Goal: Transaction & Acquisition: Obtain resource

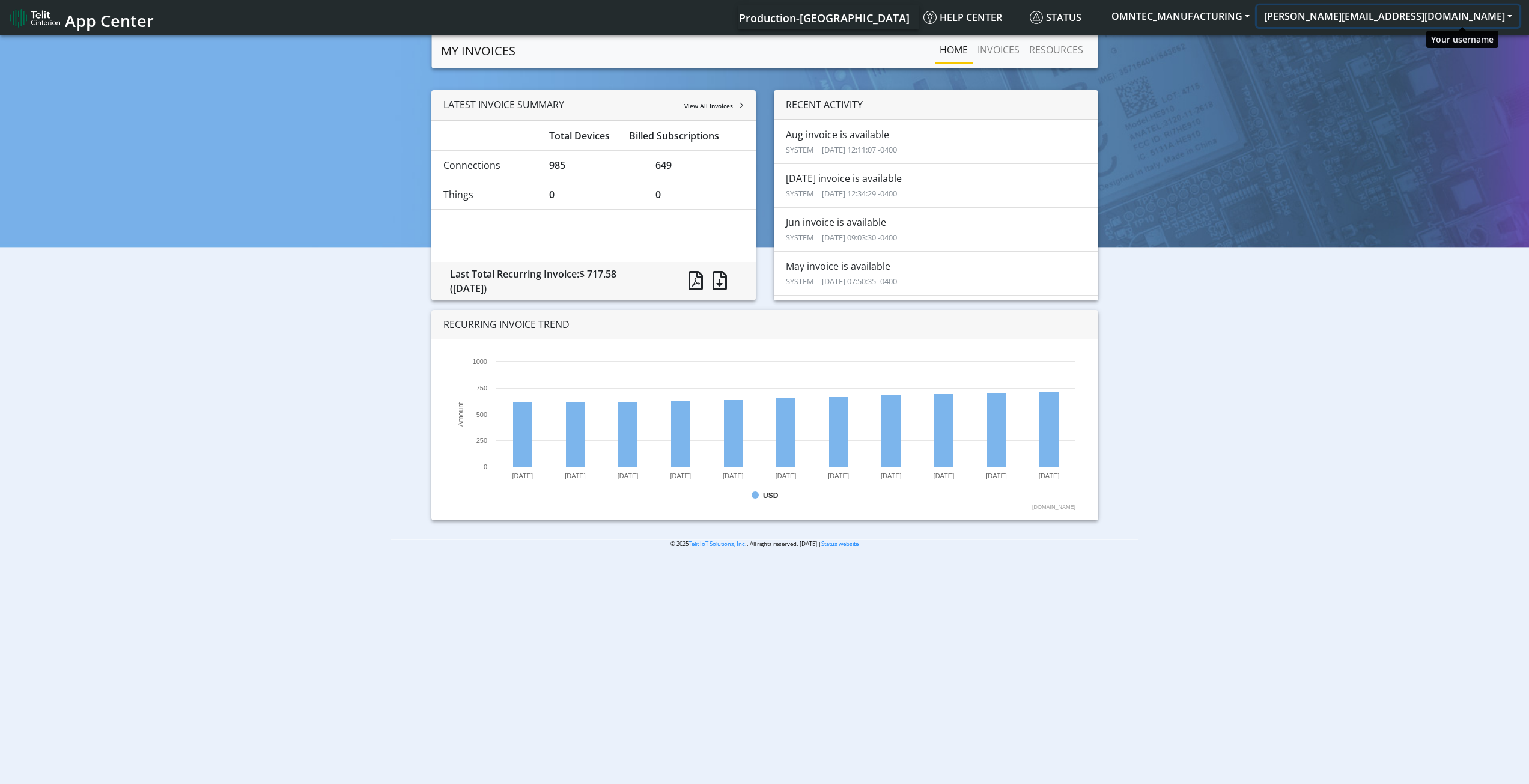
click at [1499, 15] on button "[PERSON_NAME][EMAIL_ADDRESS][DOMAIN_NAME]" at bounding box center [1388, 16] width 262 height 22
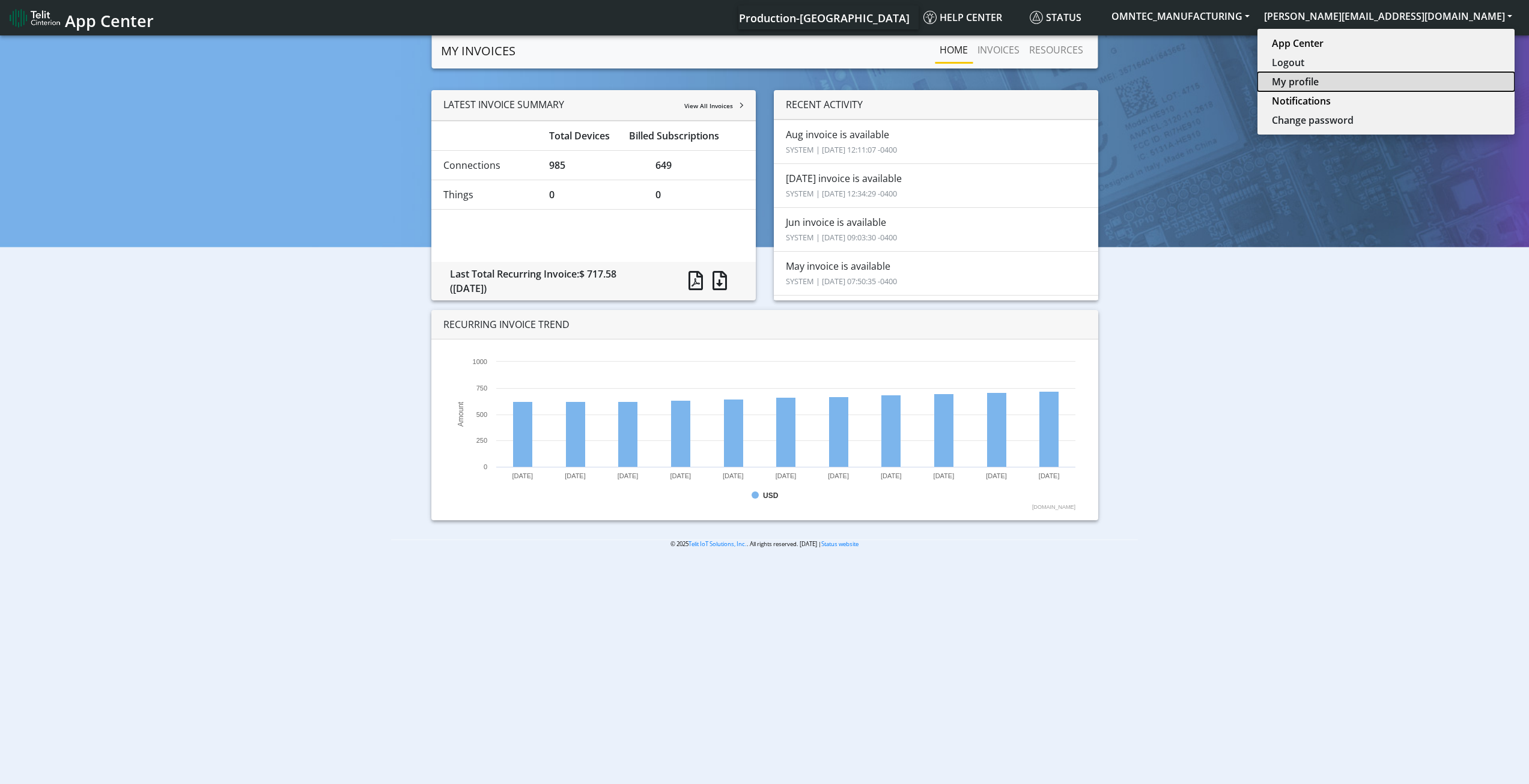
click at [1467, 80] on button "My profile" at bounding box center [1386, 81] width 257 height 19
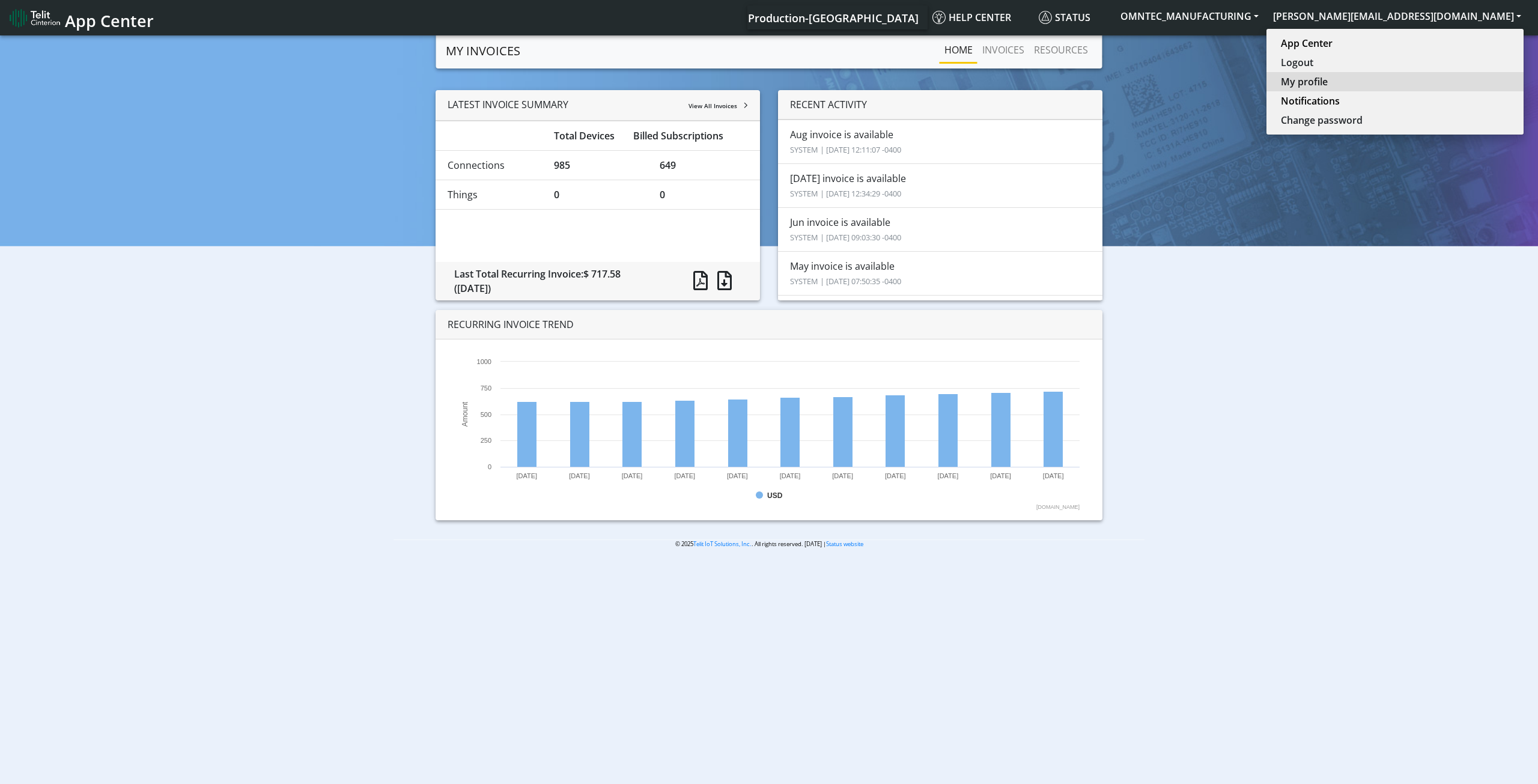
select select
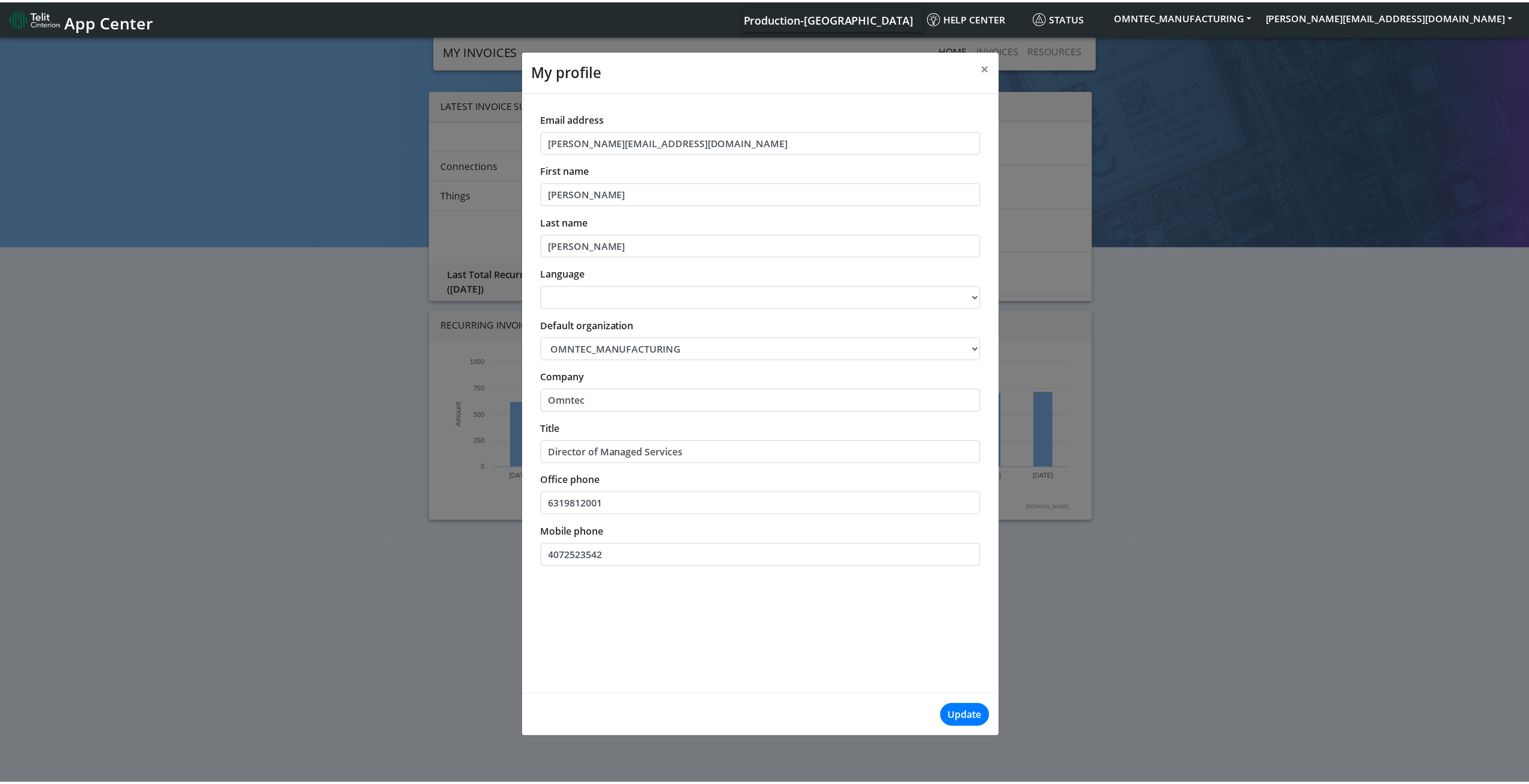
scroll to position [4, 0]
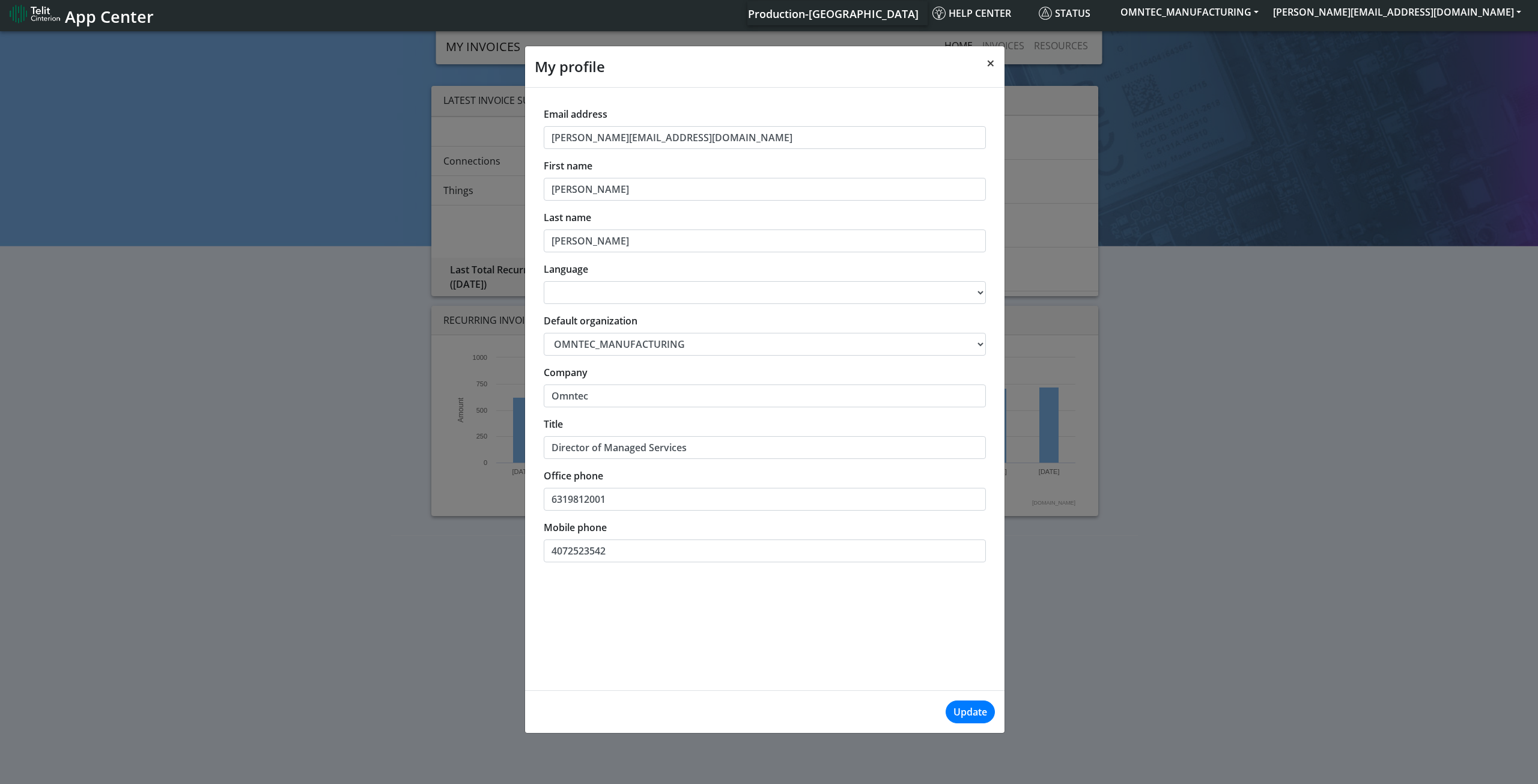
click at [992, 62] on span "×" at bounding box center [991, 62] width 8 height 20
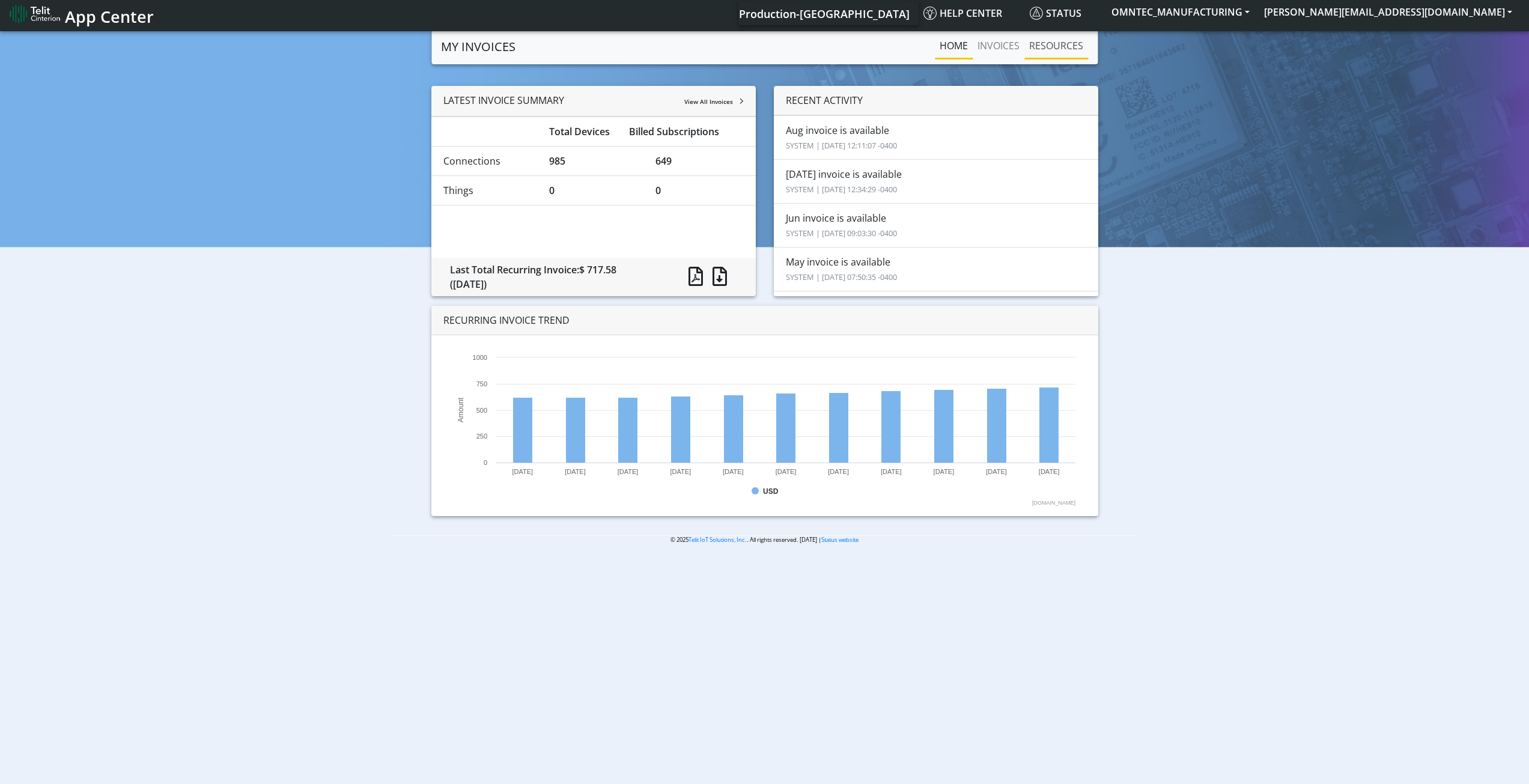
click at [1059, 38] on link "RESOURCES" at bounding box center [1056, 45] width 64 height 24
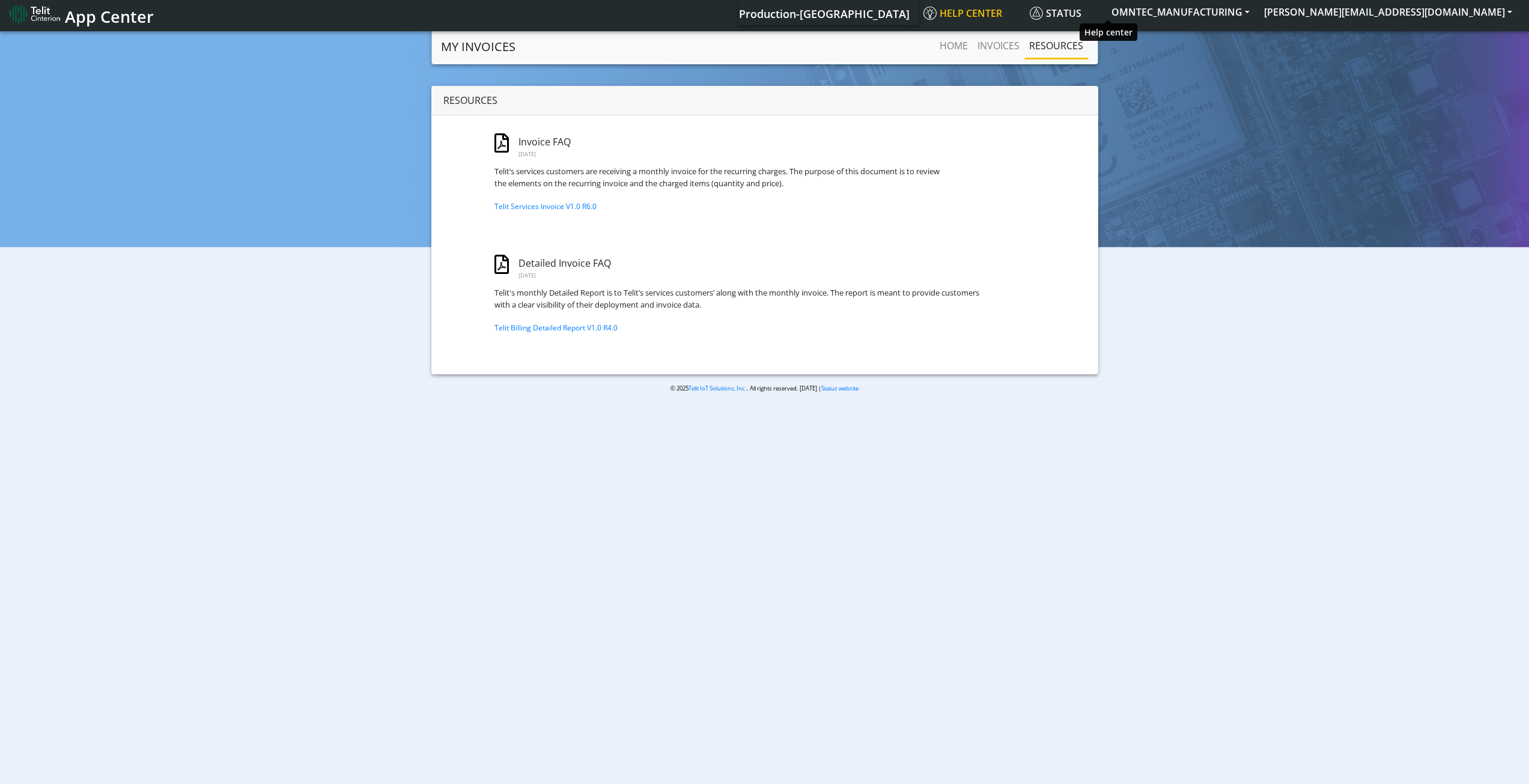
click at [1002, 15] on span "Help center" at bounding box center [962, 13] width 79 height 13
click at [522, 206] on link "Telit Services Invoice V1.0 R6.0" at bounding box center [545, 207] width 102 height 10
